Goal: Navigation & Orientation: Find specific page/section

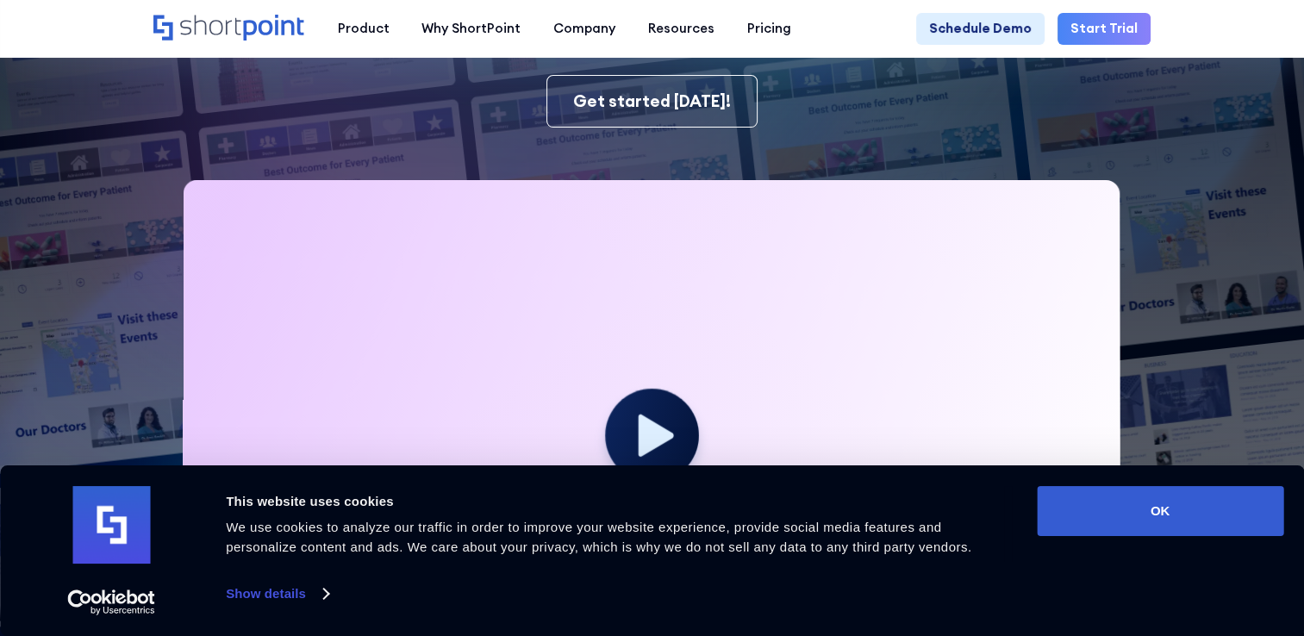
scroll to position [431, 0]
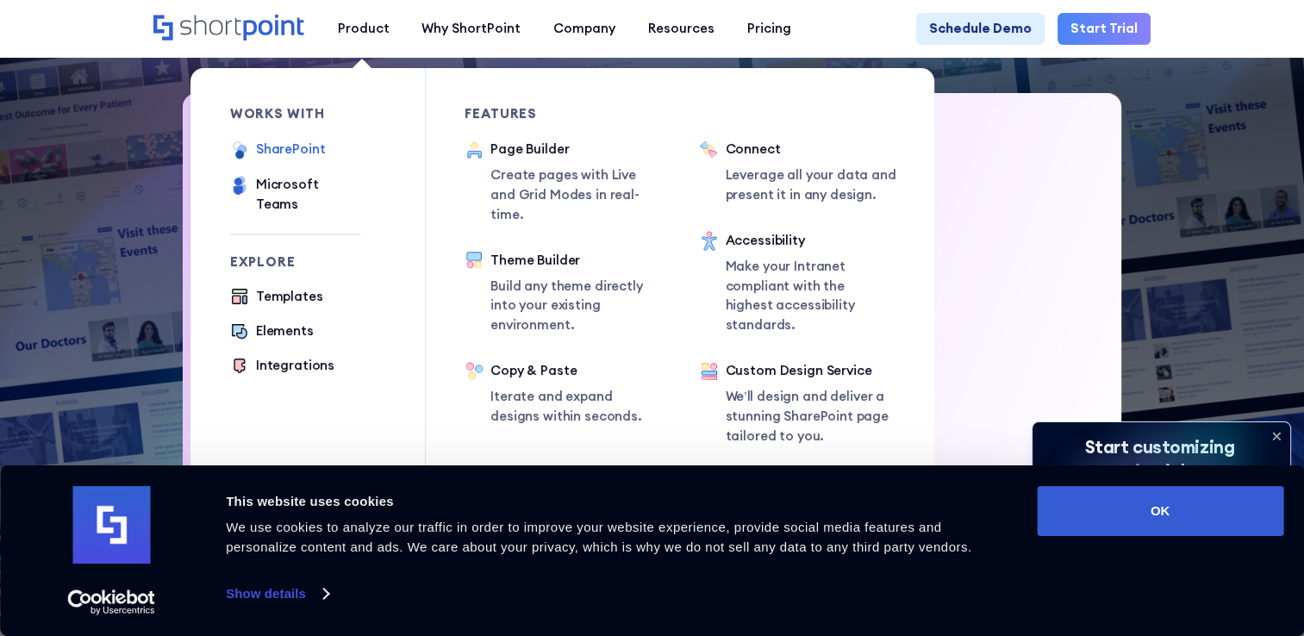
click at [281, 152] on div "SharePoint" at bounding box center [291, 150] width 70 height 20
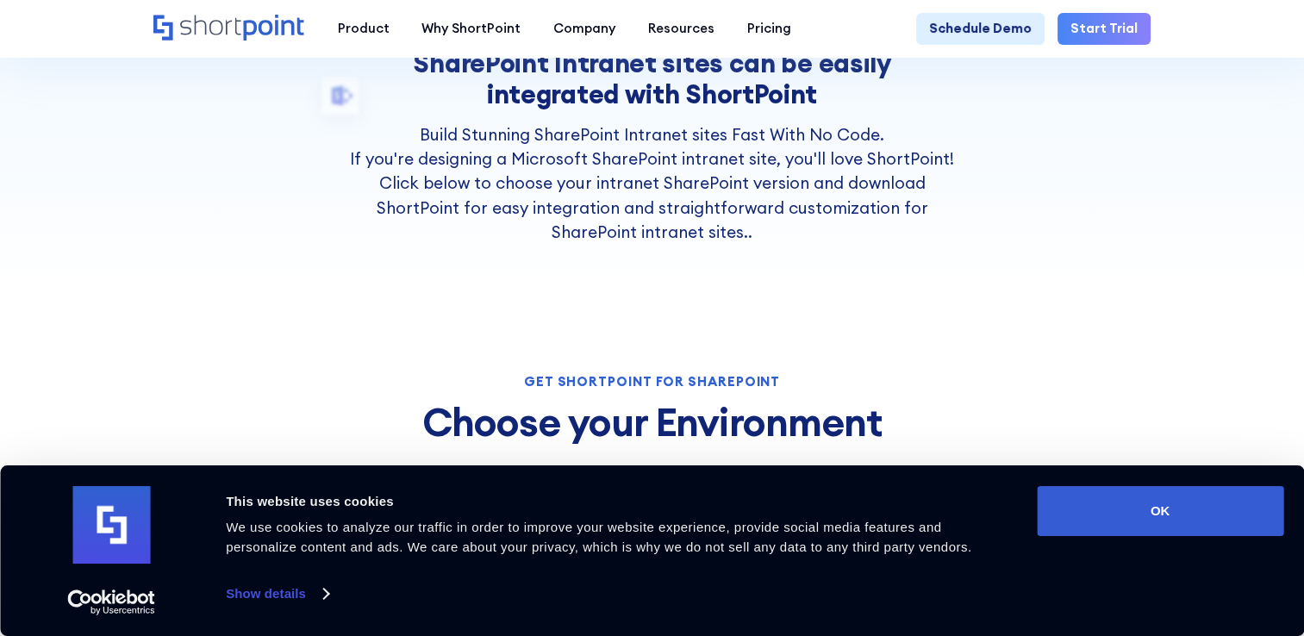
scroll to position [345, 0]
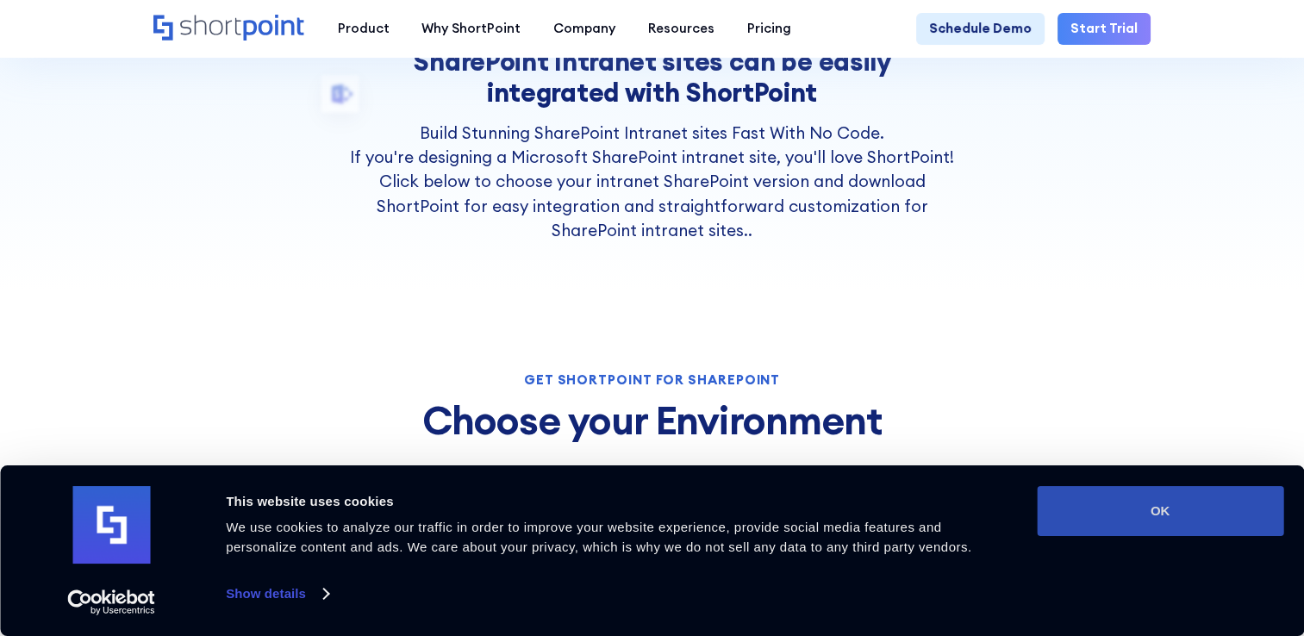
click at [1131, 510] on button "OK" at bounding box center [1160, 511] width 247 height 50
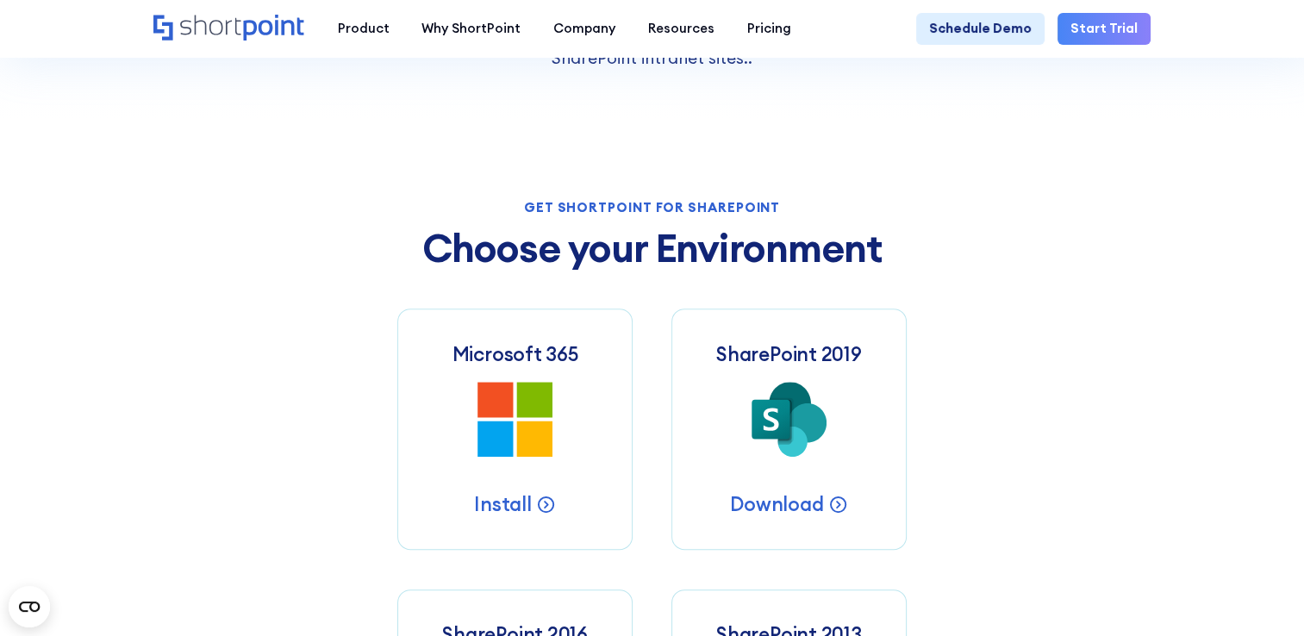
scroll to position [86, 0]
